Goal: Navigation & Orientation: Find specific page/section

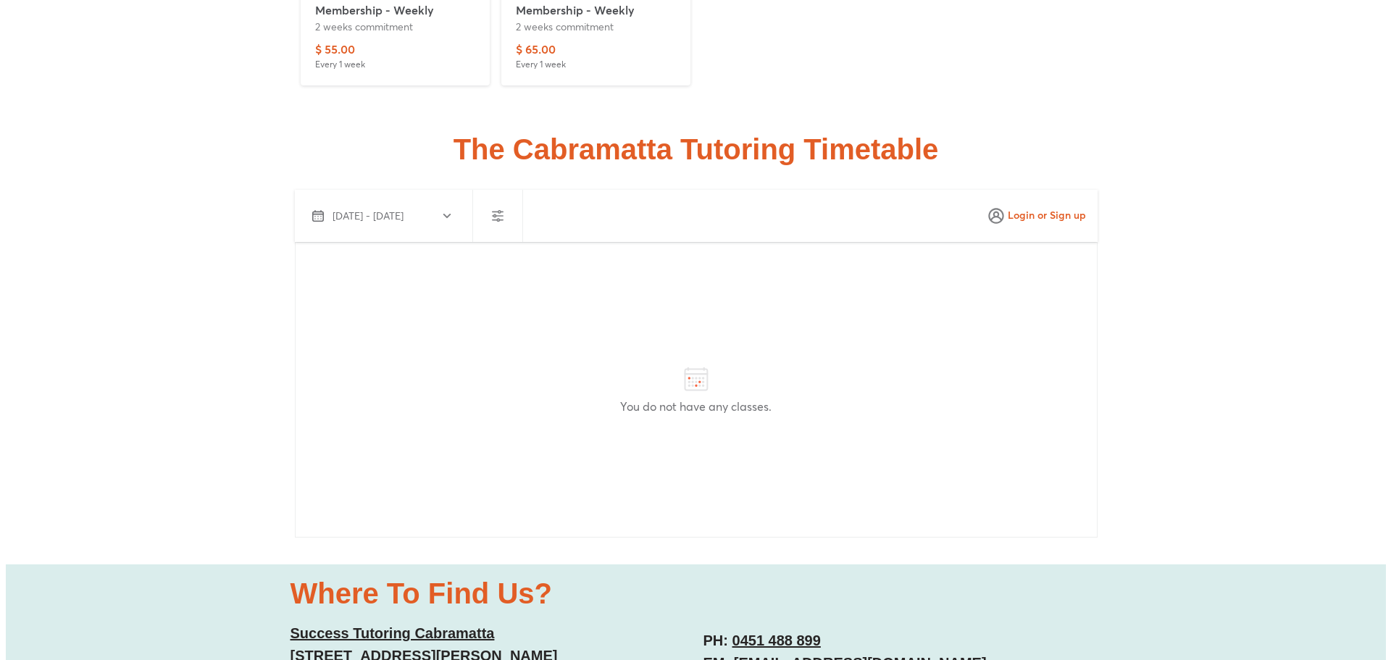
scroll to position [3768, 0]
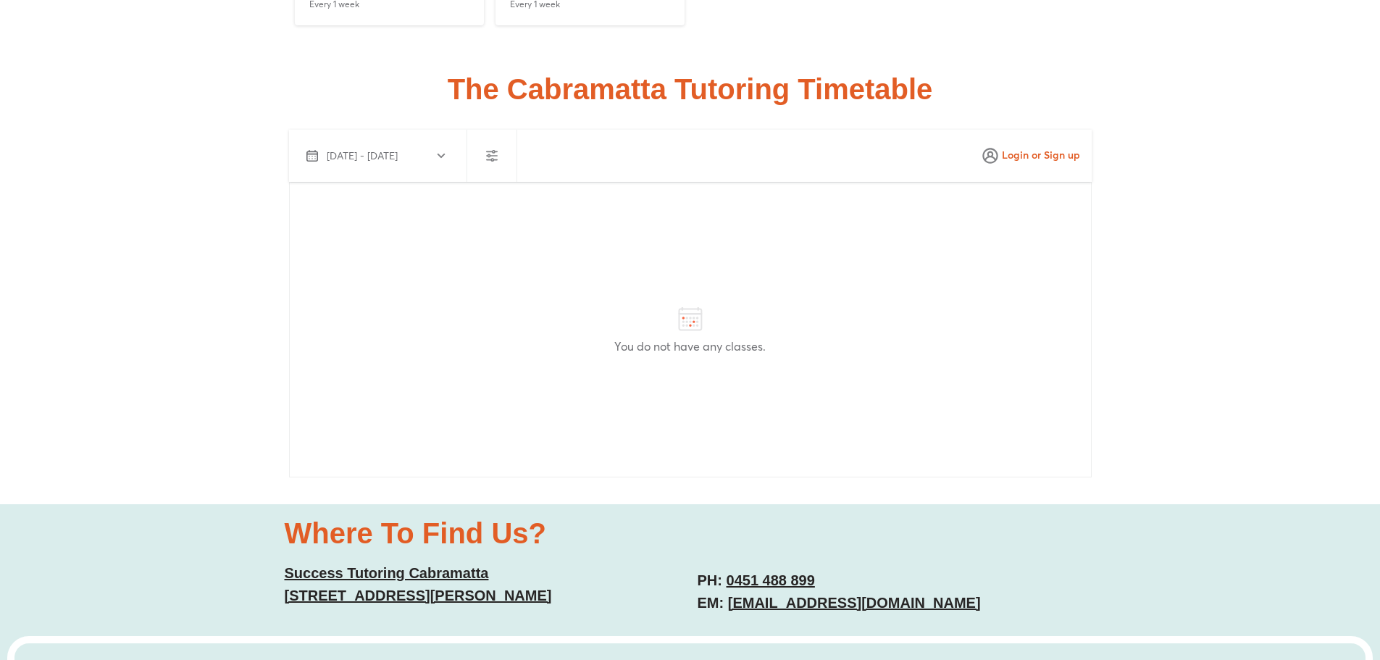
click at [419, 162] on span "[DATE] - [DATE]" at bounding box center [376, 155] width 138 height 17
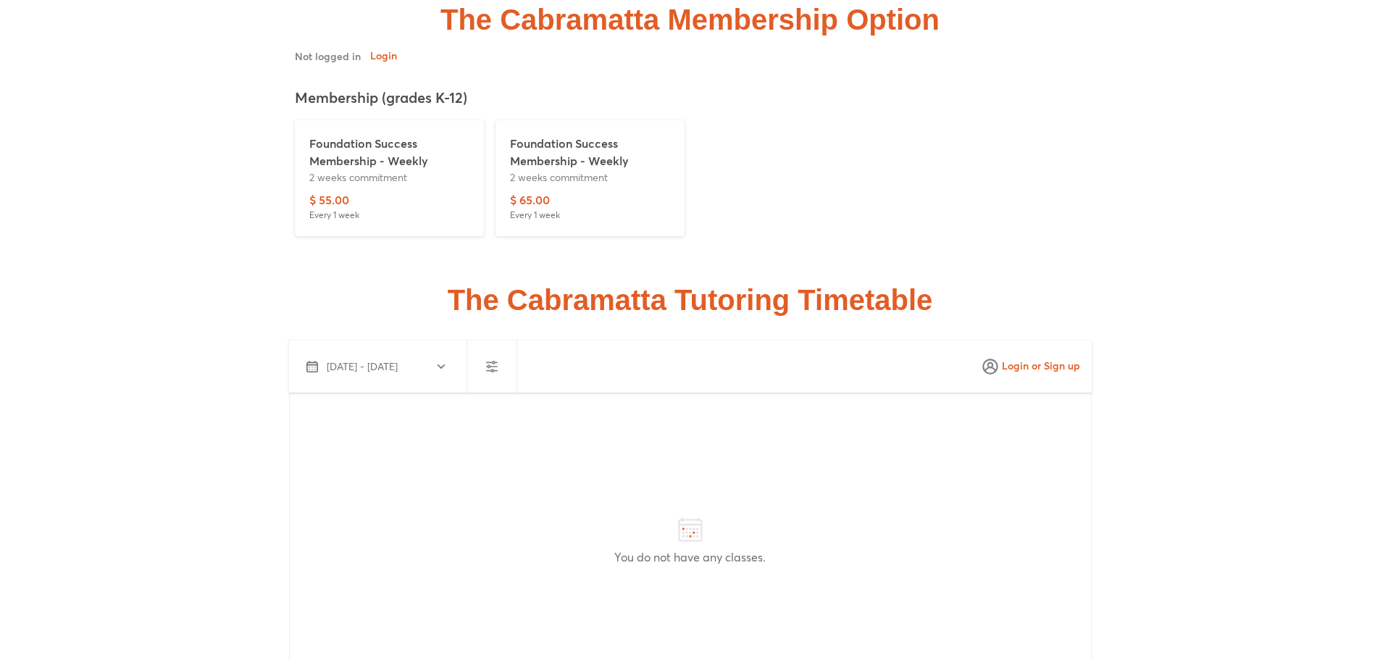
scroll to position [3559, 0]
